Goal: Browse casually

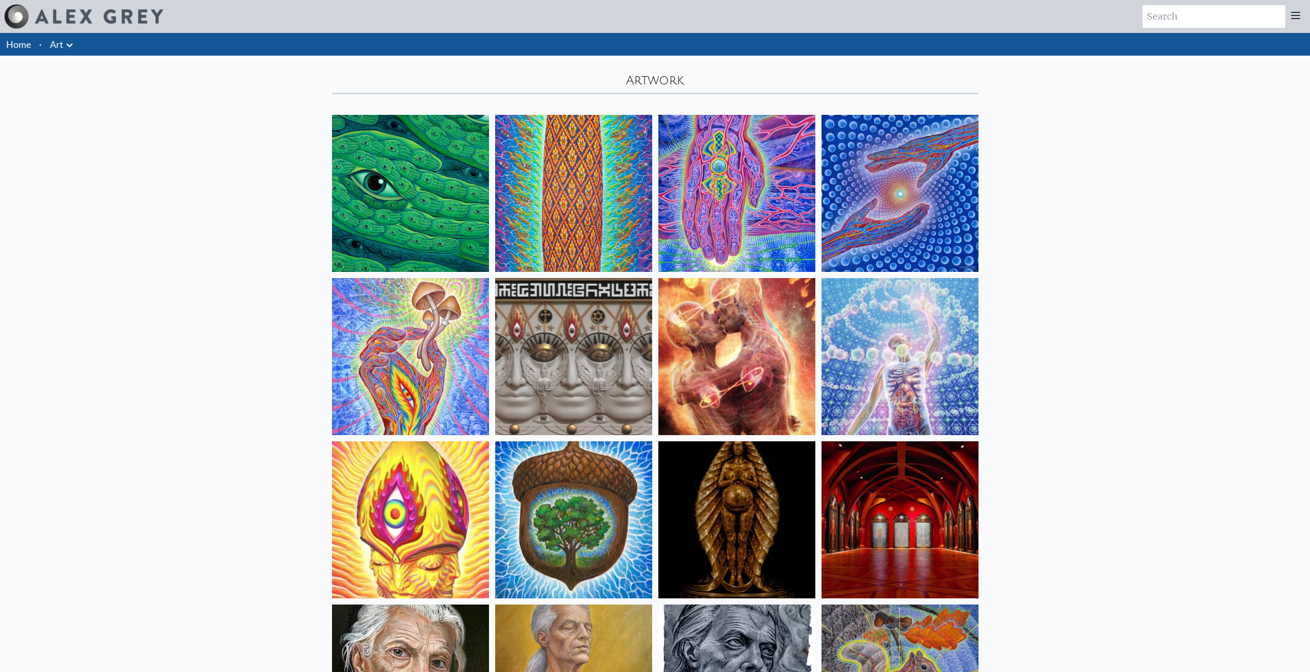
click at [70, 43] on icon at bounding box center [69, 45] width 12 height 12
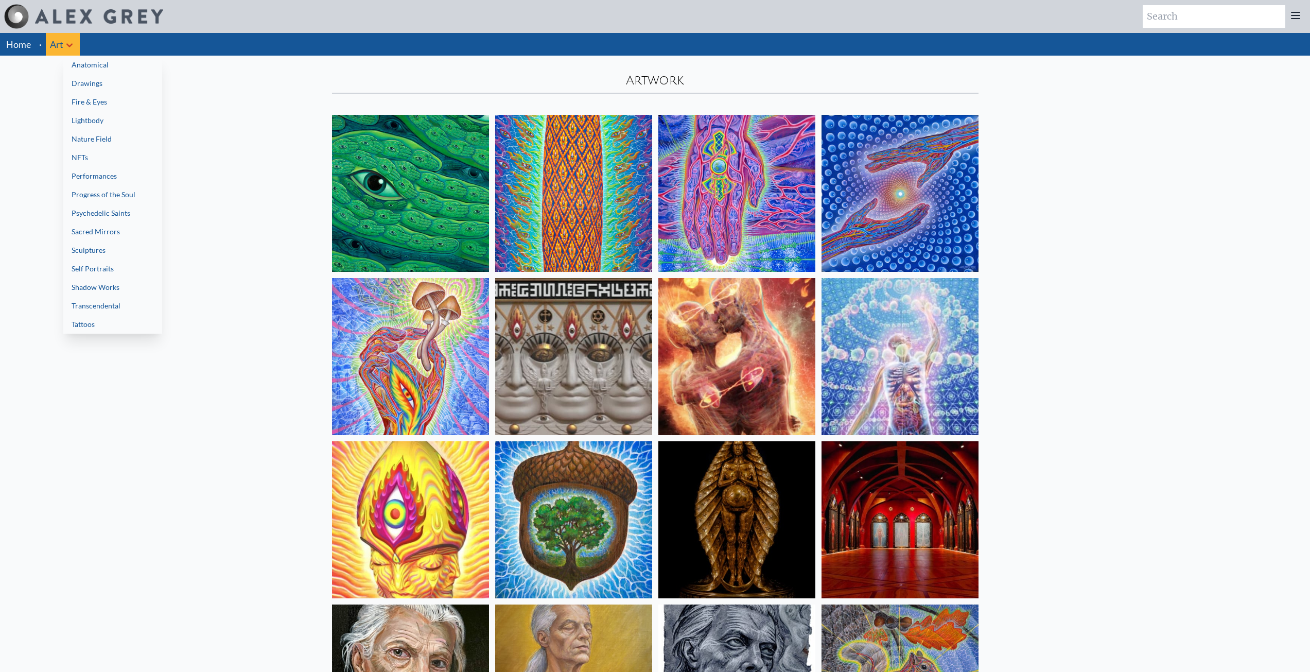
click at [106, 78] on link "Drawings" at bounding box center [112, 83] width 99 height 19
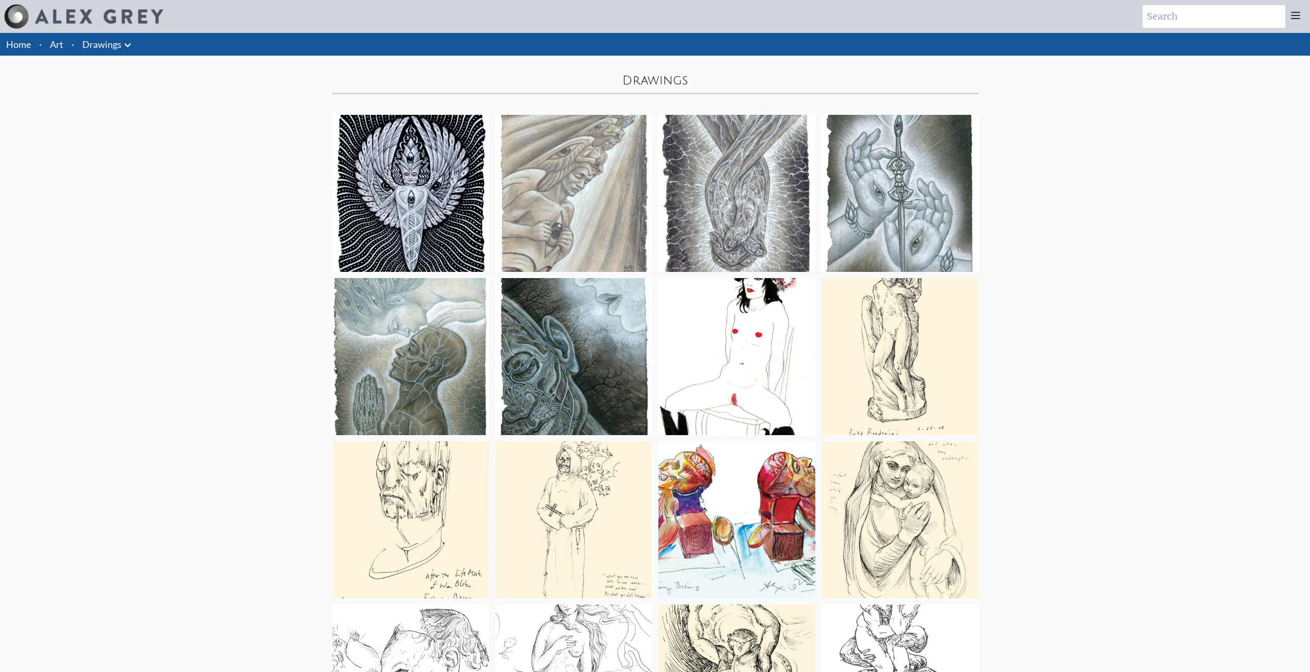
click at [126, 46] on icon at bounding box center [128, 45] width 12 height 12
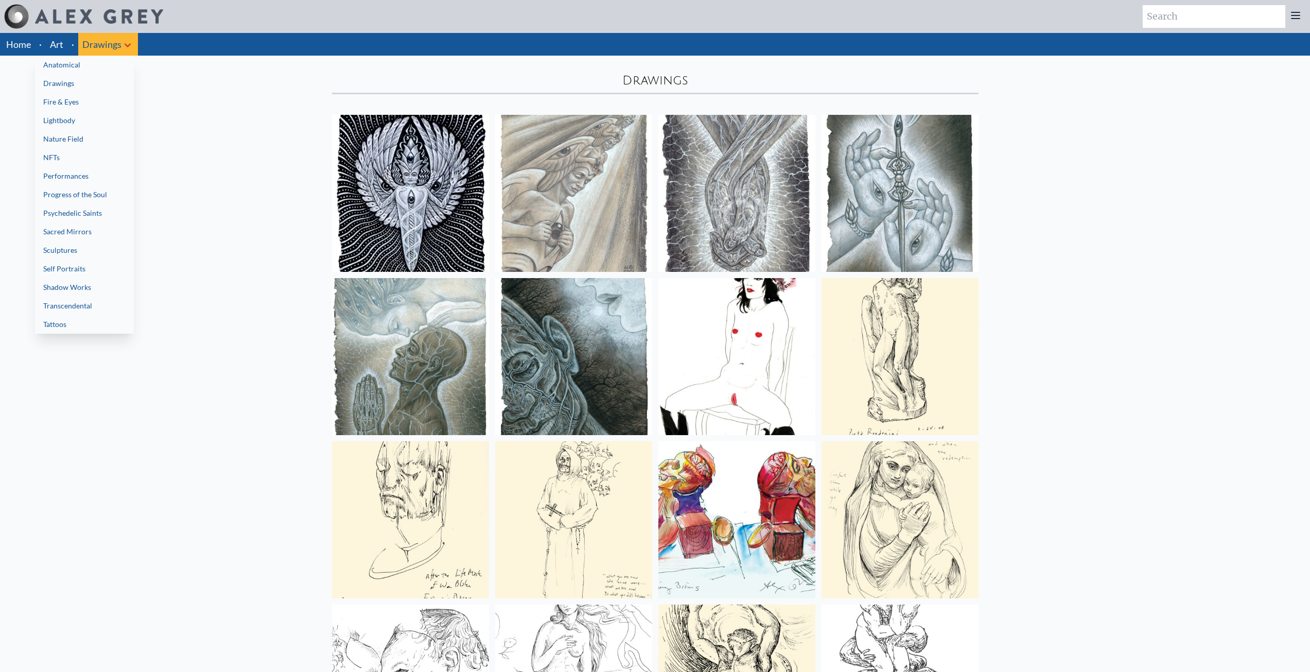
click at [105, 212] on link "Psychedelic Saints" at bounding box center [84, 213] width 99 height 19
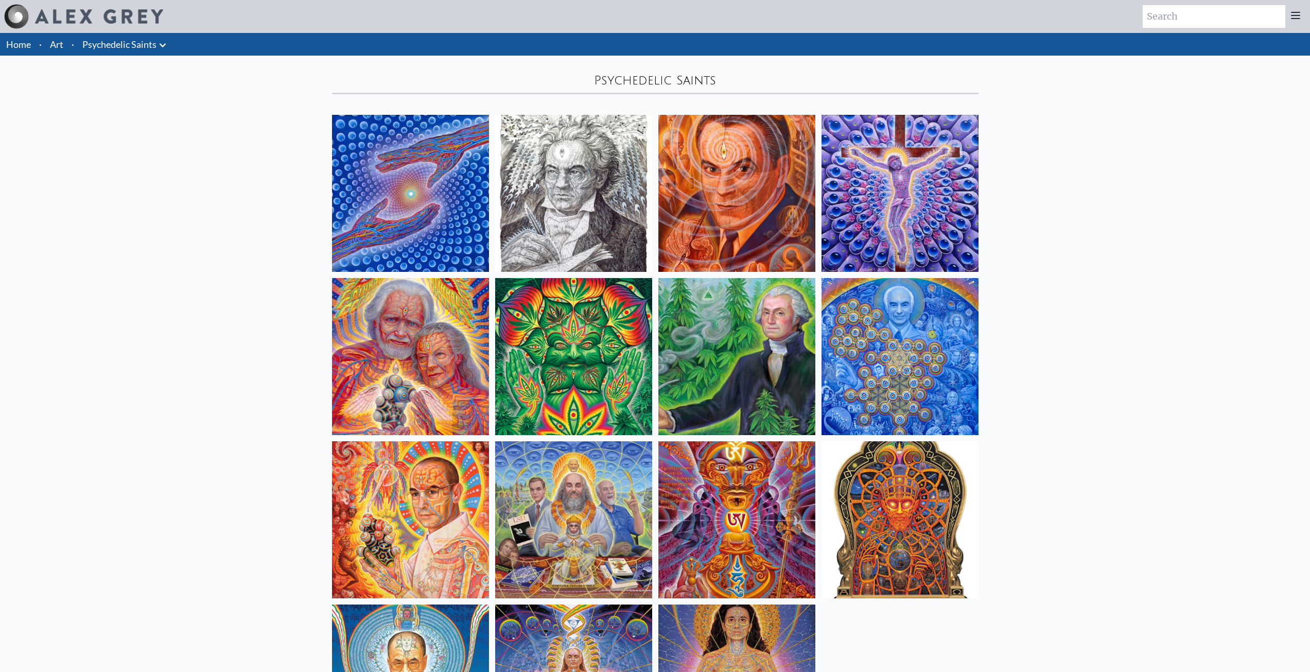
click at [163, 44] on icon at bounding box center [163, 45] width 12 height 12
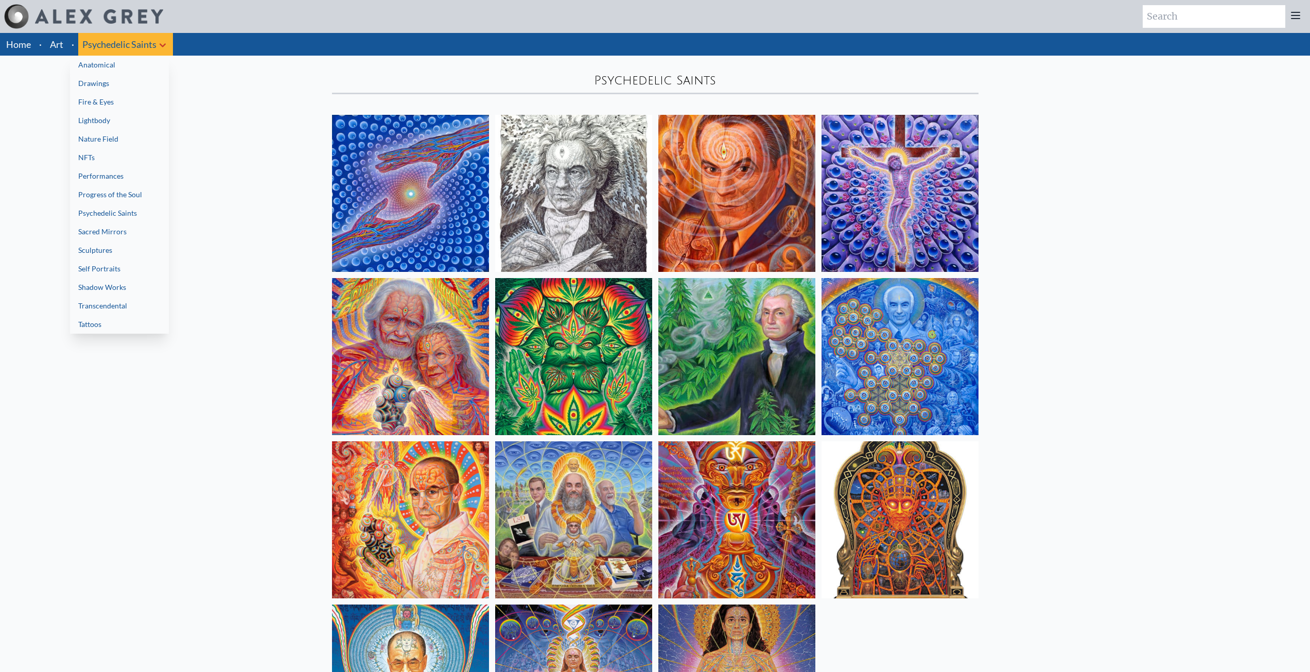
click at [151, 100] on link "Fire & Eyes" at bounding box center [119, 102] width 99 height 19
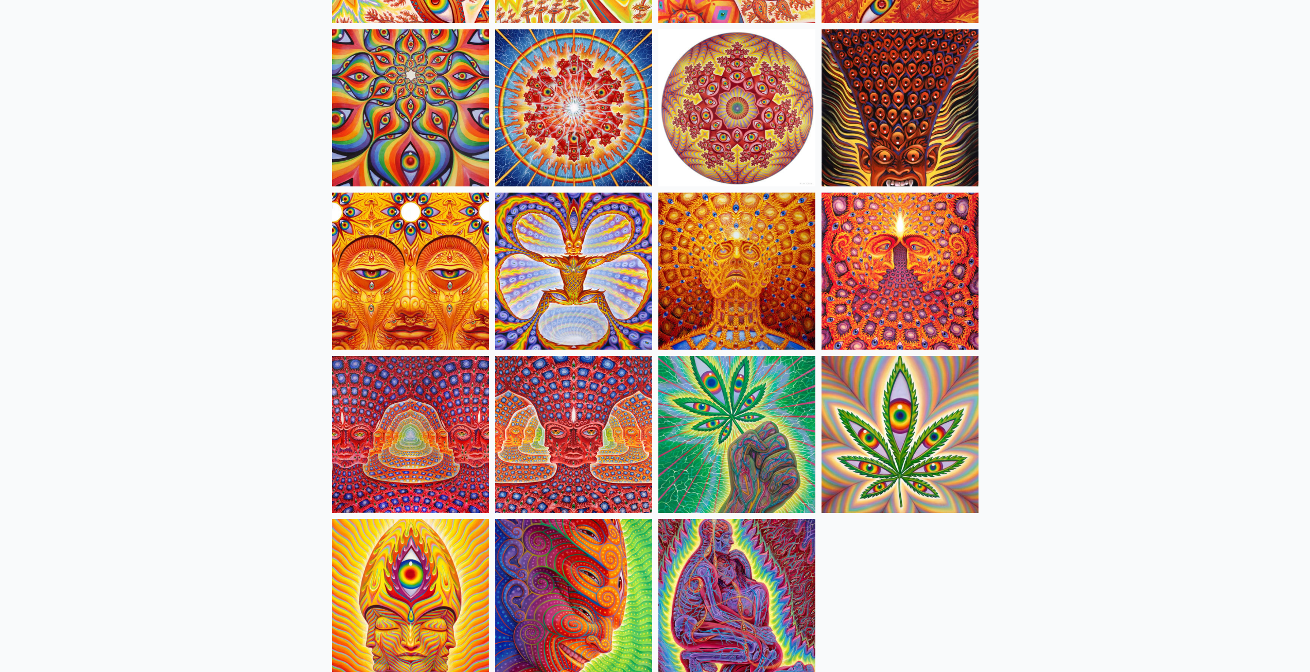
scroll to position [772, 0]
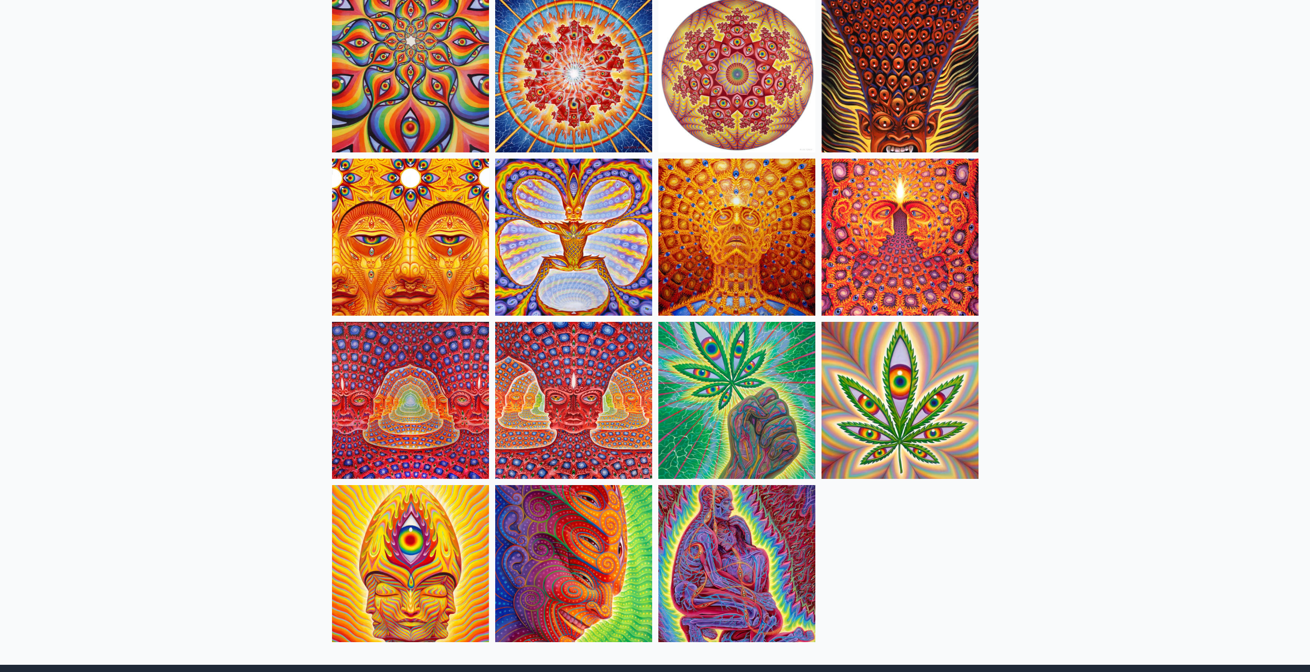
click at [514, 244] on img at bounding box center [573, 237] width 157 height 157
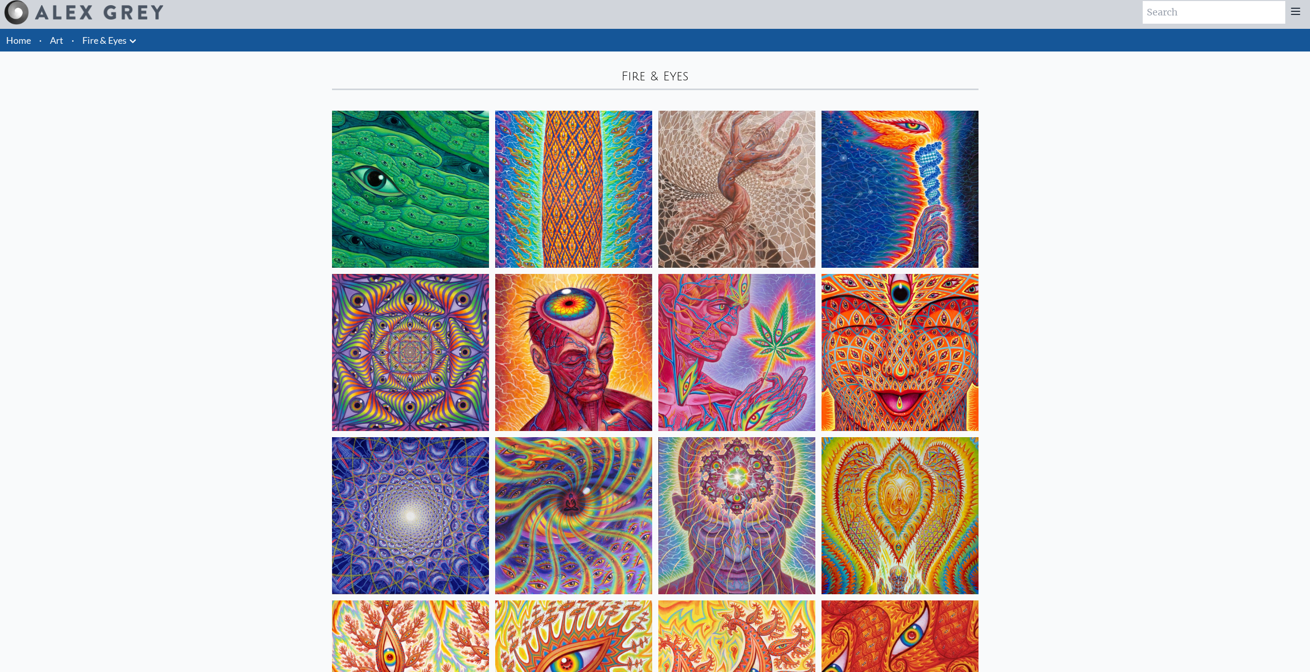
scroll to position [0, 0]
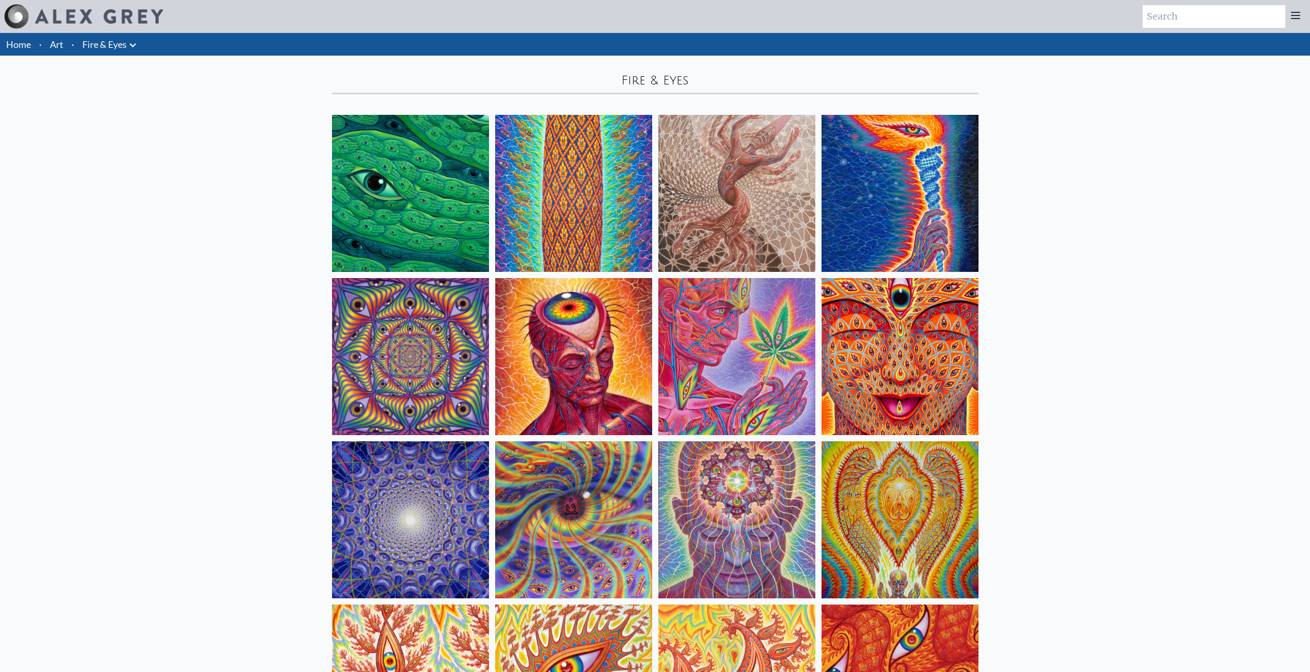
click at [746, 245] on img at bounding box center [737, 193] width 157 height 157
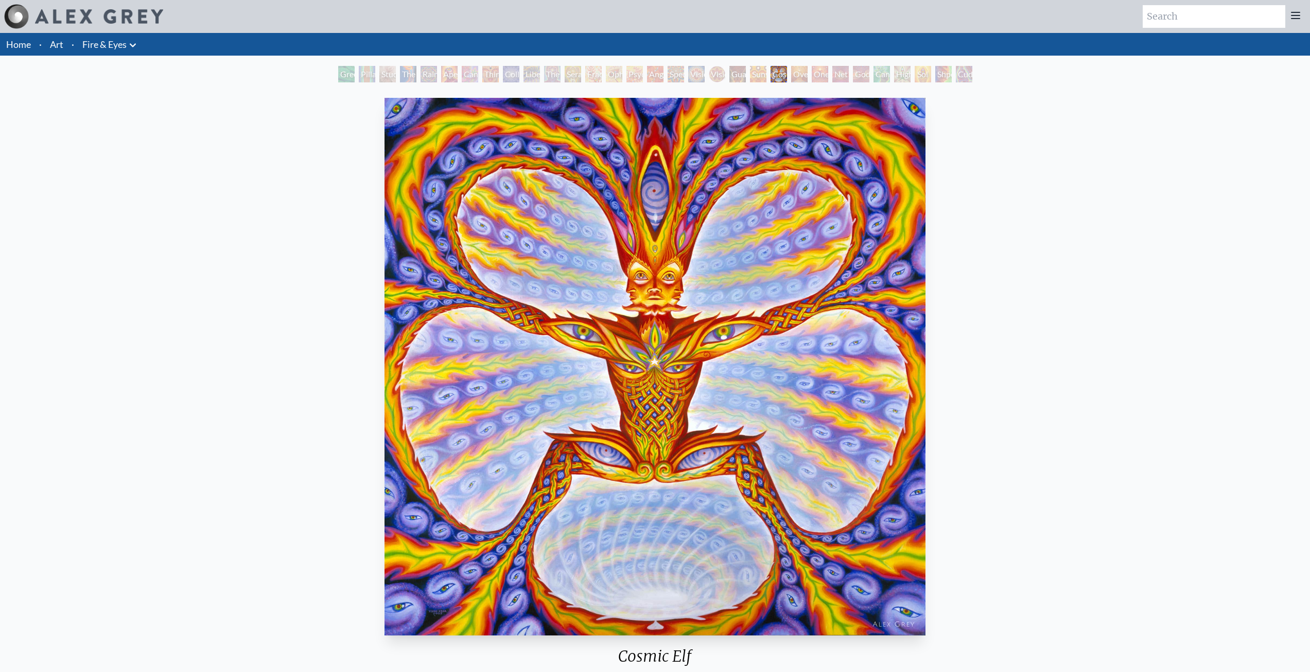
drag, startPoint x: 883, startPoint y: 283, endPoint x: 893, endPoint y: 280, distance: 10.9
